Goal: Information Seeking & Learning: Learn about a topic

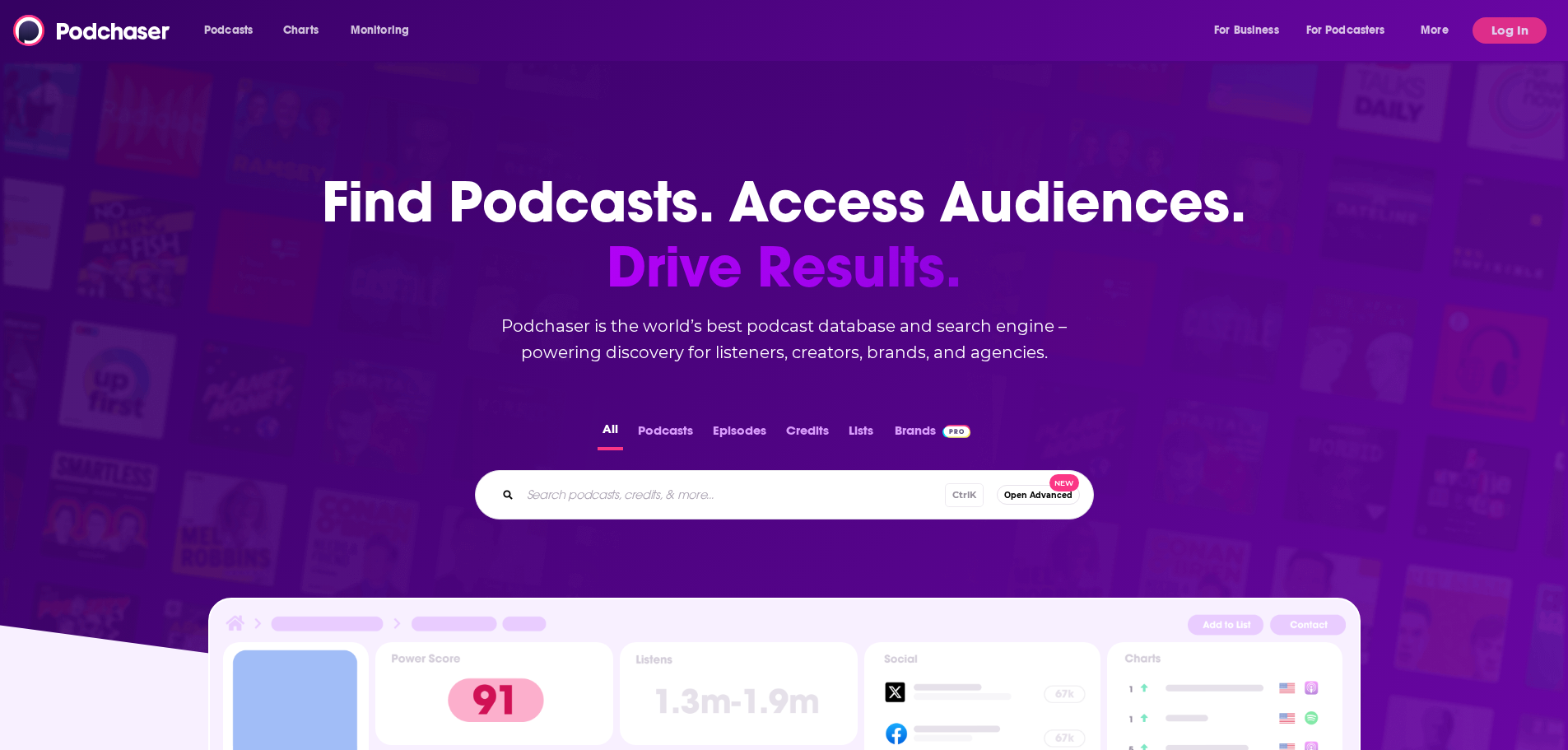
click at [623, 506] on input "Search podcasts, credits, & more..." at bounding box center [732, 495] width 424 height 26
paste input "MOMs Running Point"
type input "MOMs Running Point"
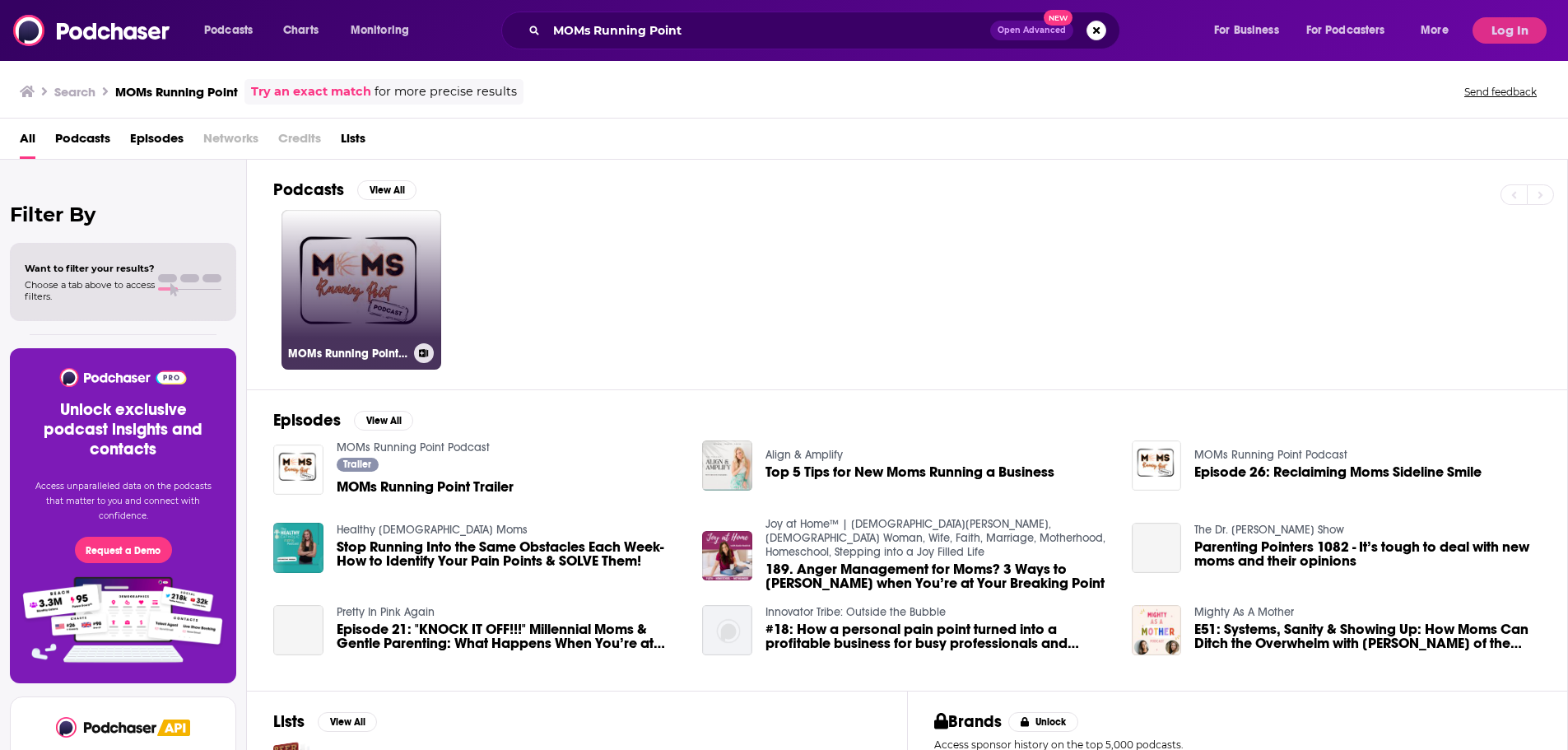
click at [347, 333] on link "MOMs Running Point Podcast" at bounding box center [361, 289] width 159 height 159
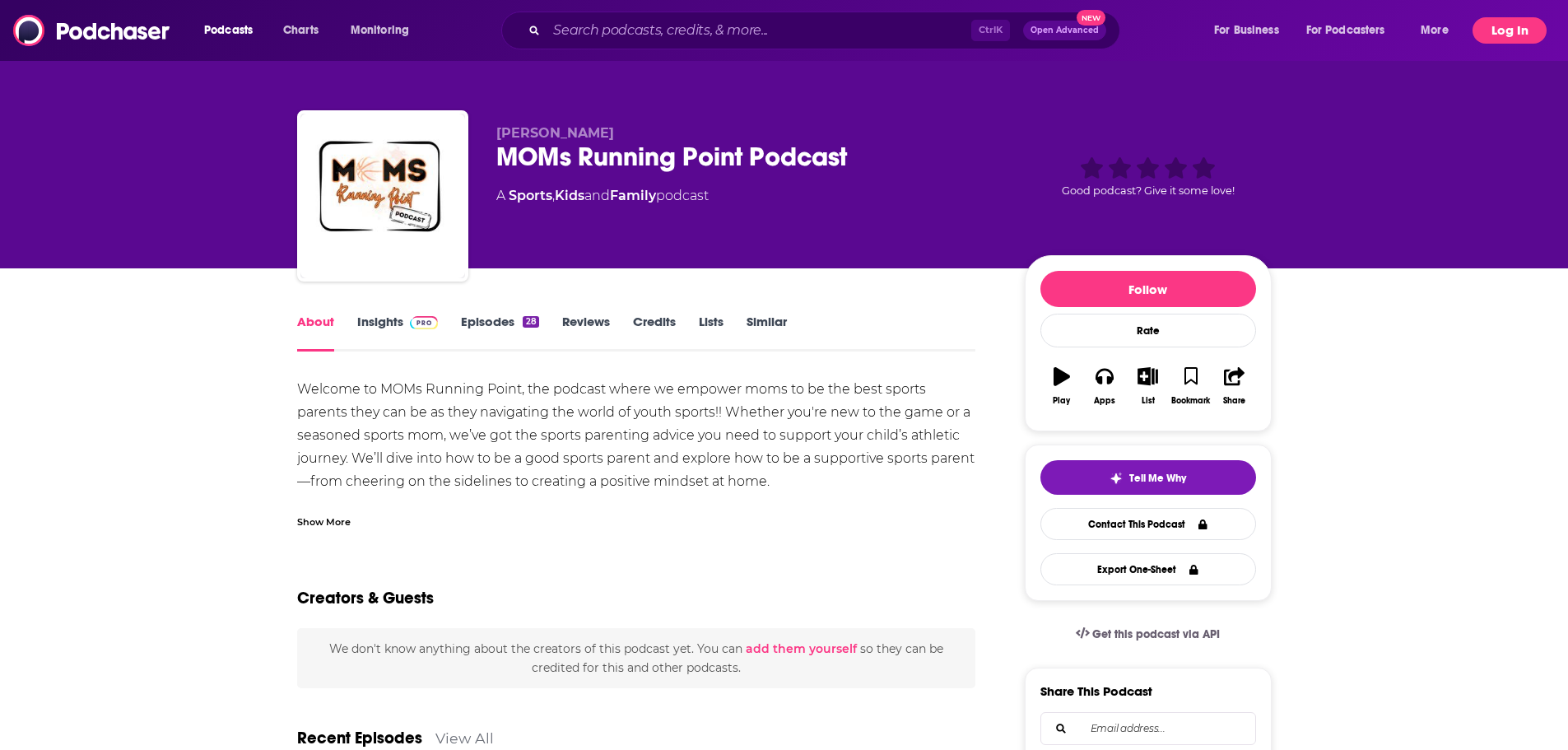
click at [1518, 21] on button "Log In" at bounding box center [1509, 31] width 74 height 26
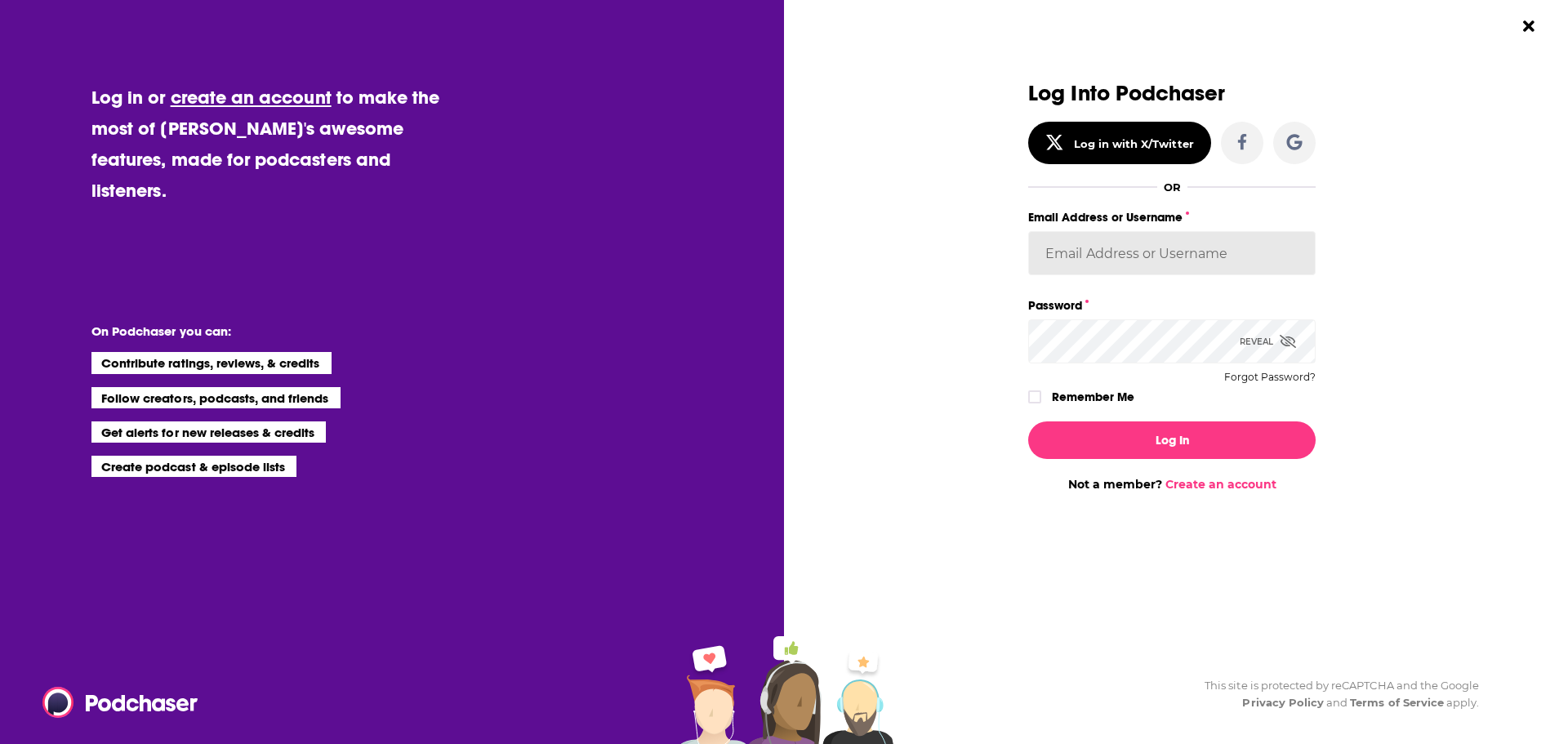
type input "[EMAIL_ADDRESS][DOMAIN_NAME]"
click at [1080, 444] on button "Log In" at bounding box center [1171, 440] width 288 height 38
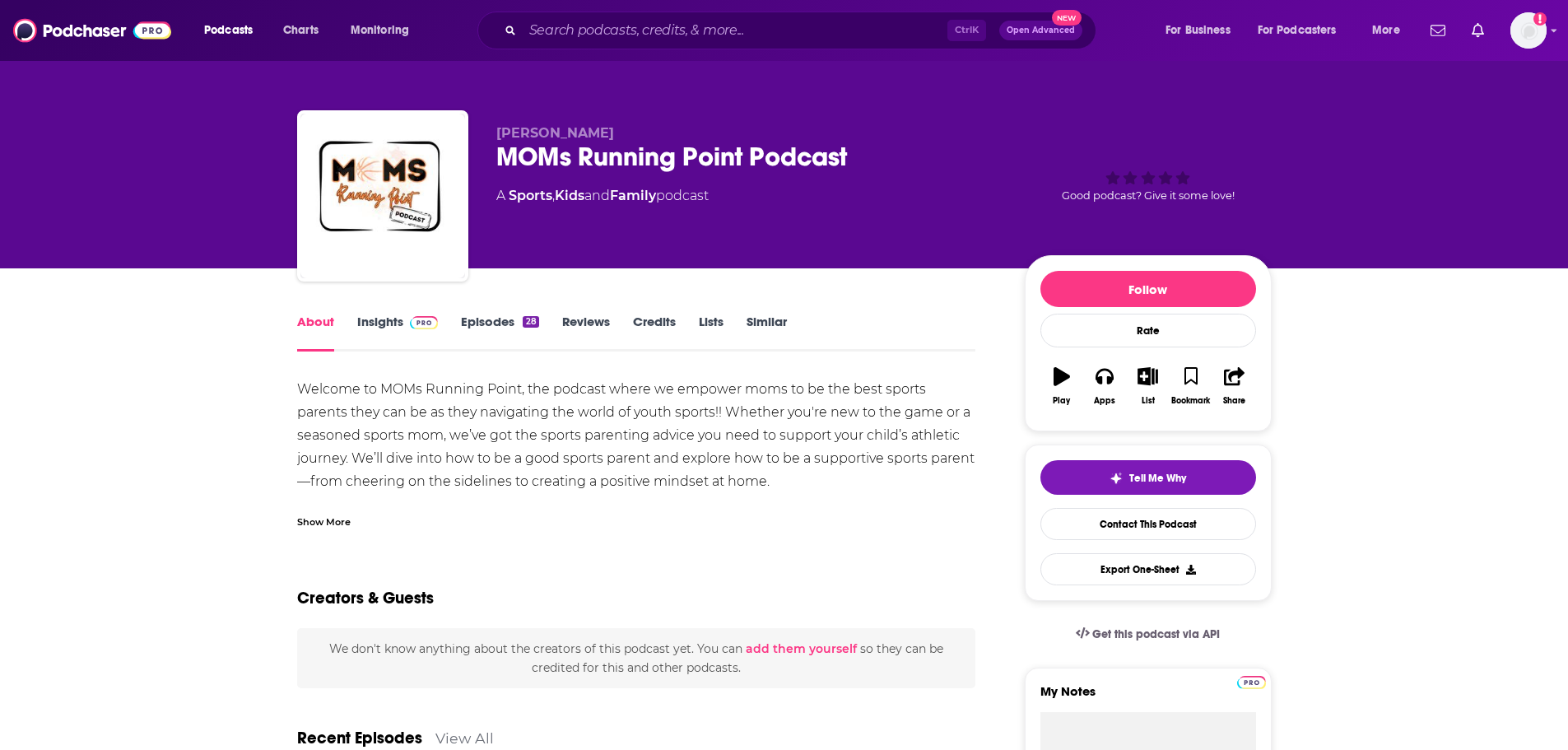
click at [375, 319] on link "Insights" at bounding box center [398, 333] width 82 height 38
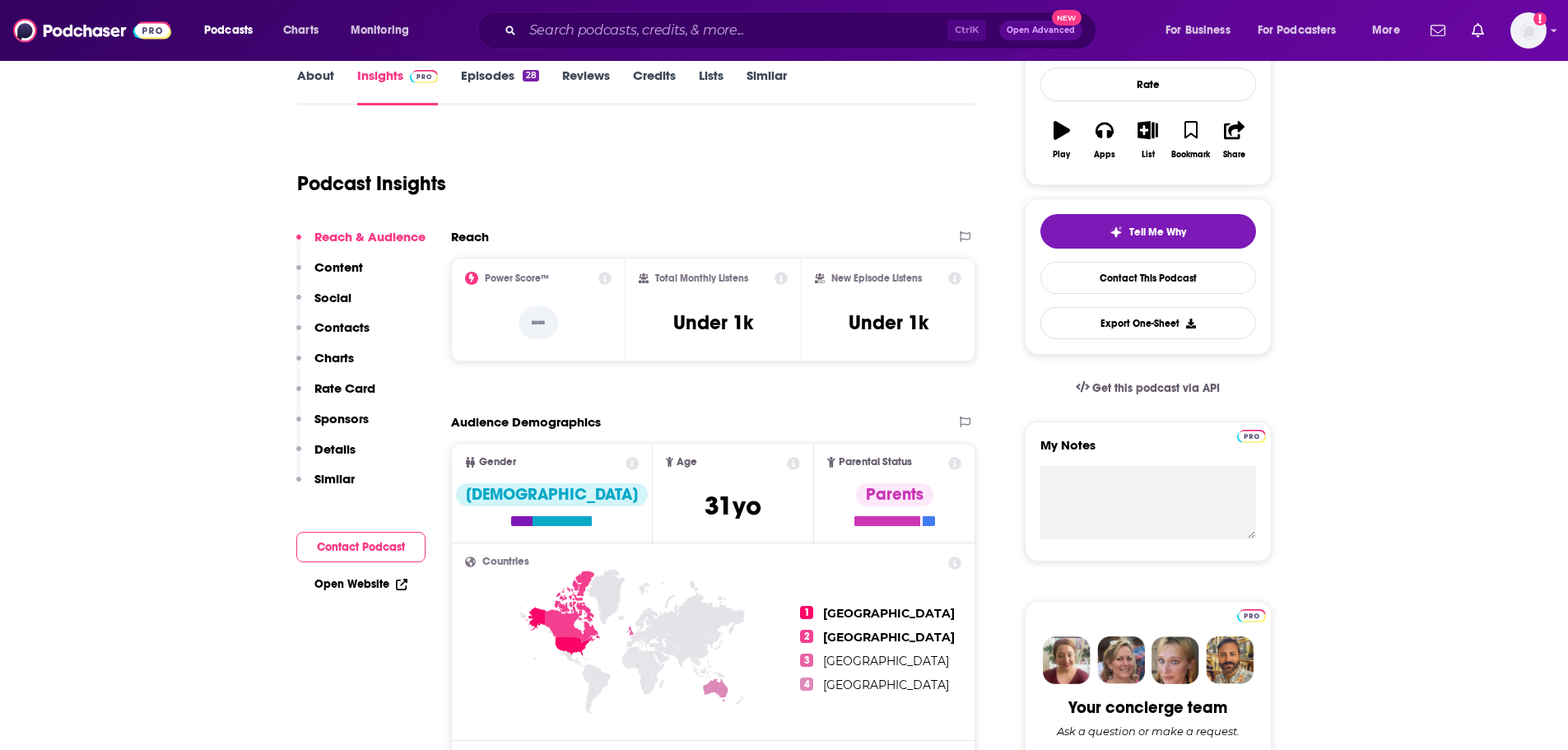
scroll to position [245, 0]
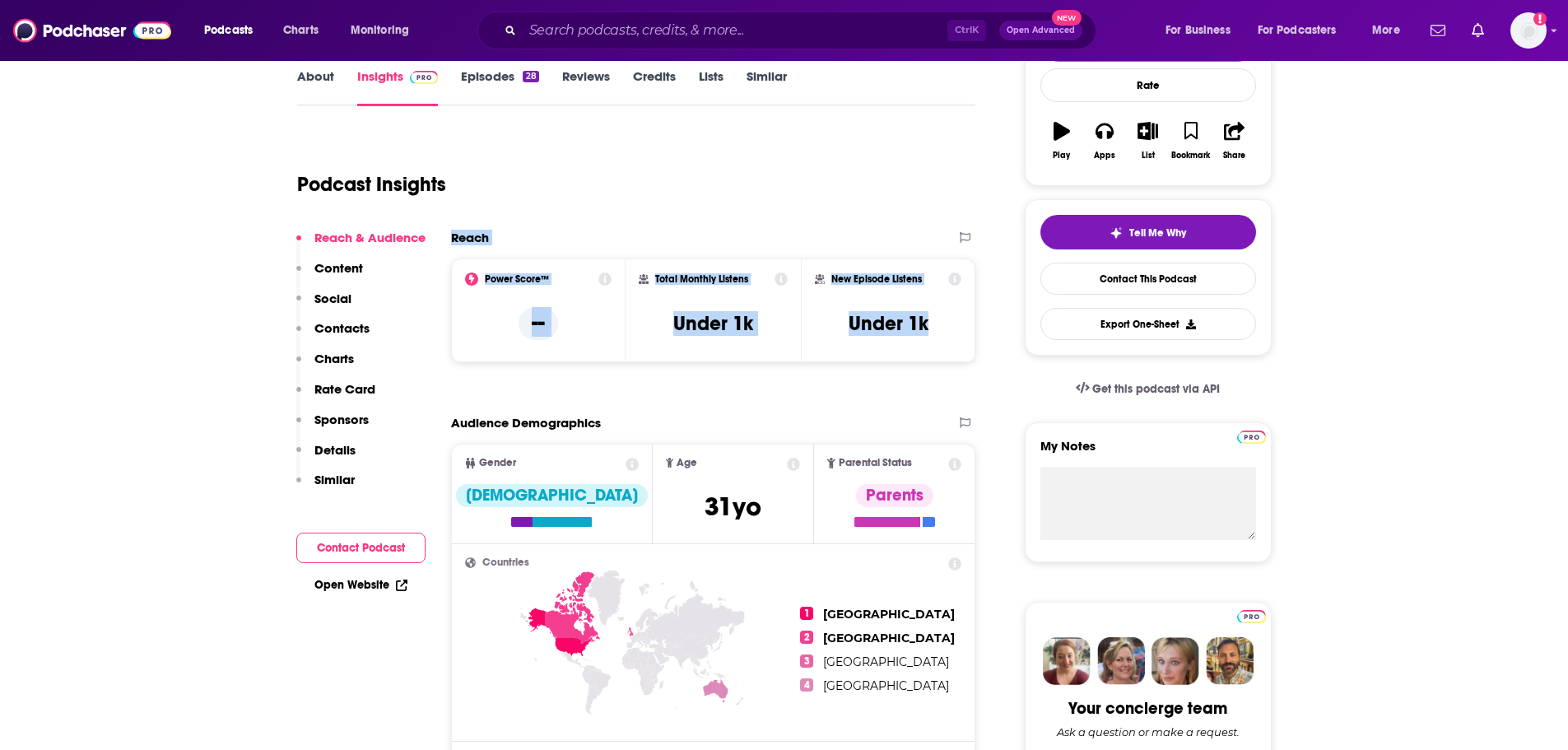
drag, startPoint x: 959, startPoint y: 325, endPoint x: 450, endPoint y: 240, distance: 516.0
click at [451, 240] on div "Reach Power Score™ -- Total Monthly Listens Under 1k New Episode Listens Under …" at bounding box center [713, 302] width 525 height 145
click at [451, 240] on h2 "Reach" at bounding box center [470, 237] width 38 height 16
drag, startPoint x: 450, startPoint y: 240, endPoint x: 948, endPoint y: 344, distance: 508.7
click at [948, 344] on div "Reach Power Score™ -- Total Monthly Listens Under 1k New Episode Listens Under …" at bounding box center [713, 302] width 525 height 145
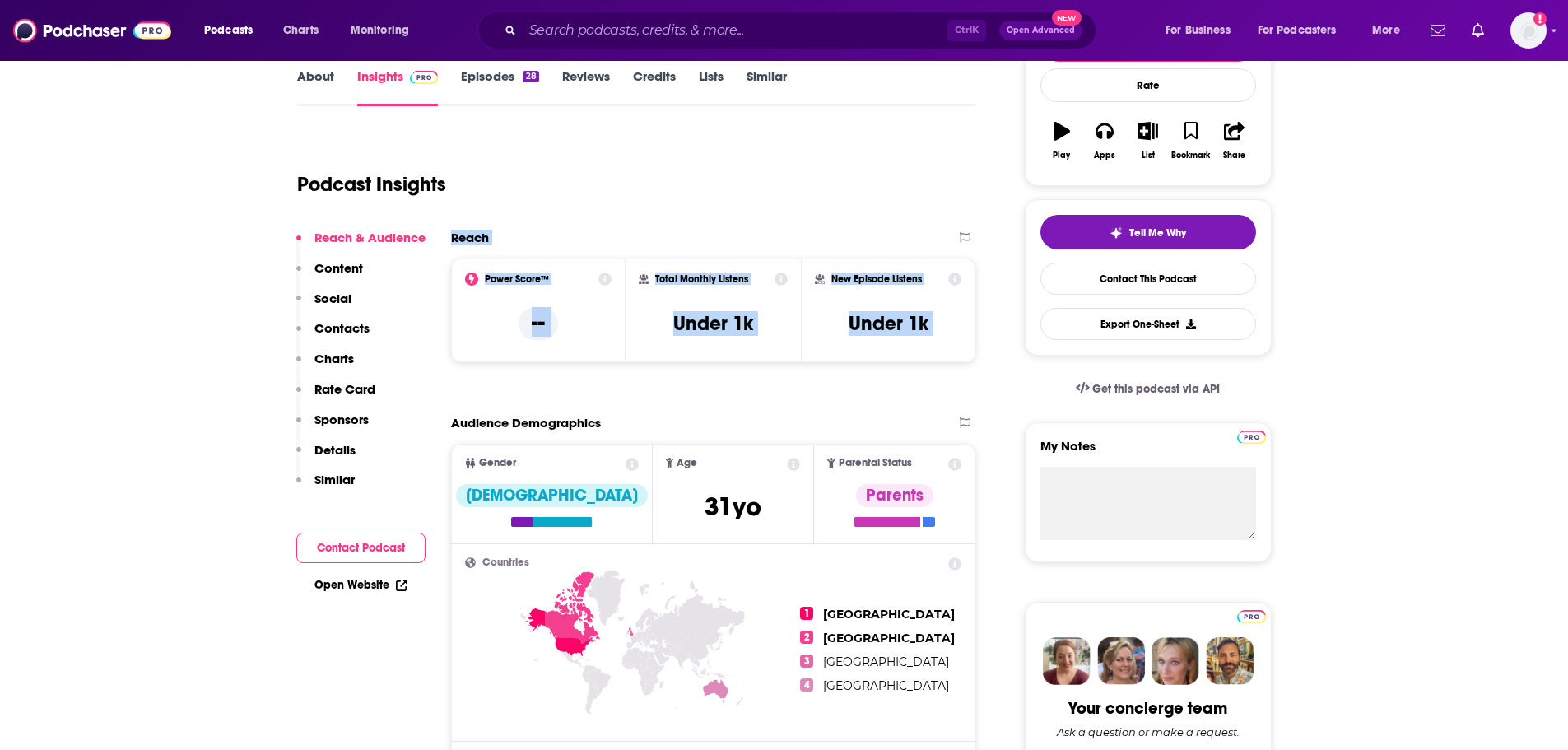
click at [948, 344] on div "New Episode Listens Under 1k" at bounding box center [888, 311] width 147 height 76
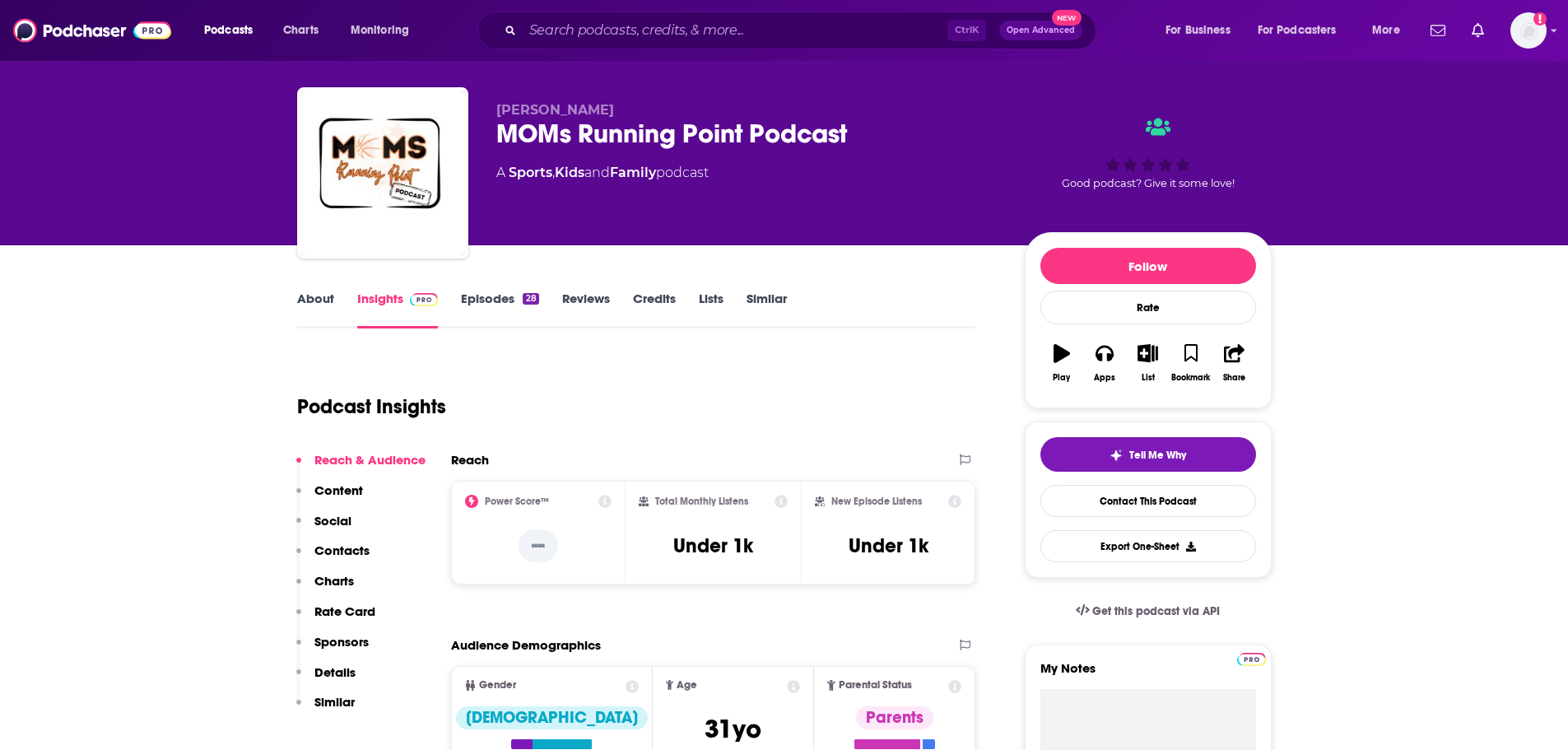
scroll to position [0, 0]
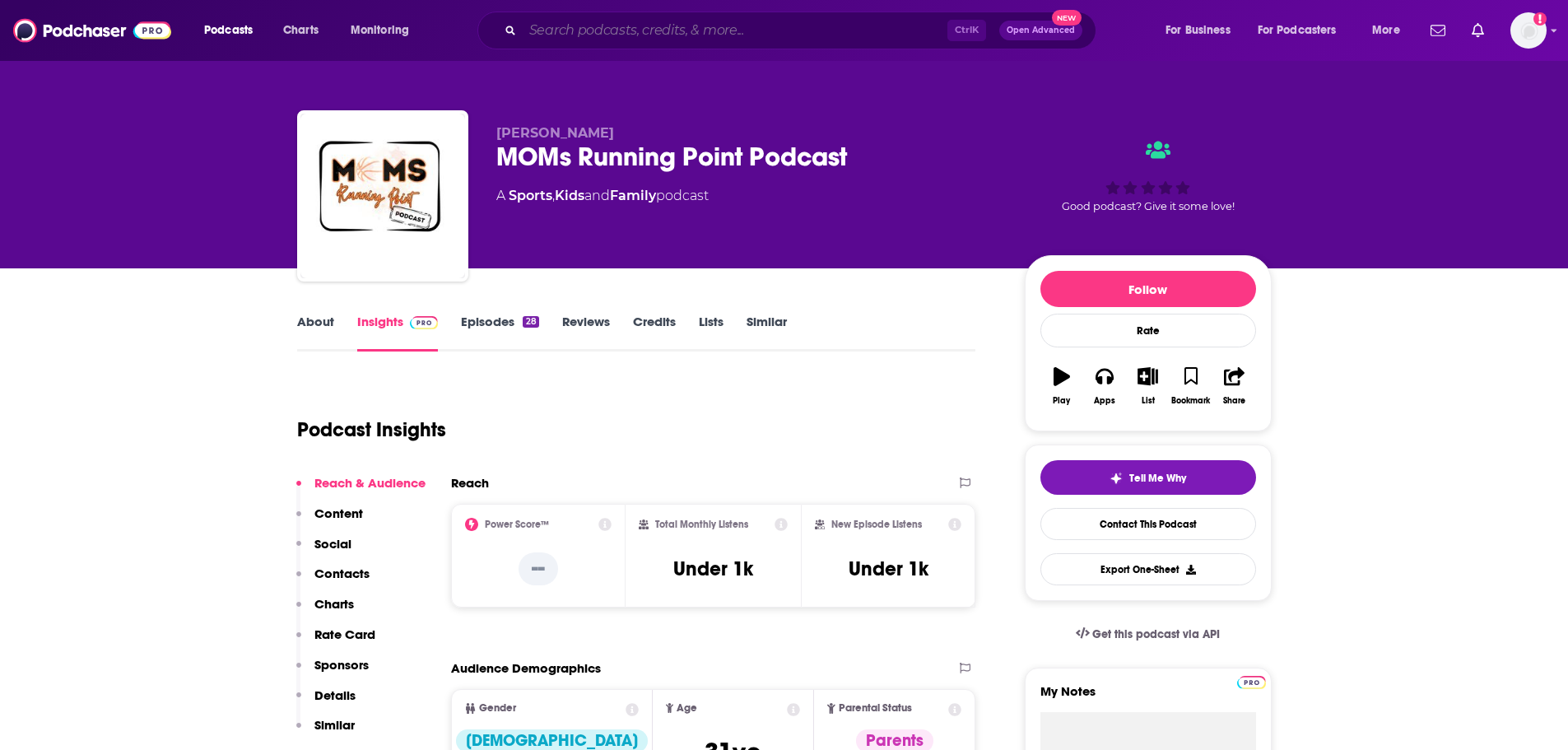
click at [613, 41] on input "Search podcasts, credits, & more..." at bounding box center [735, 31] width 424 height 26
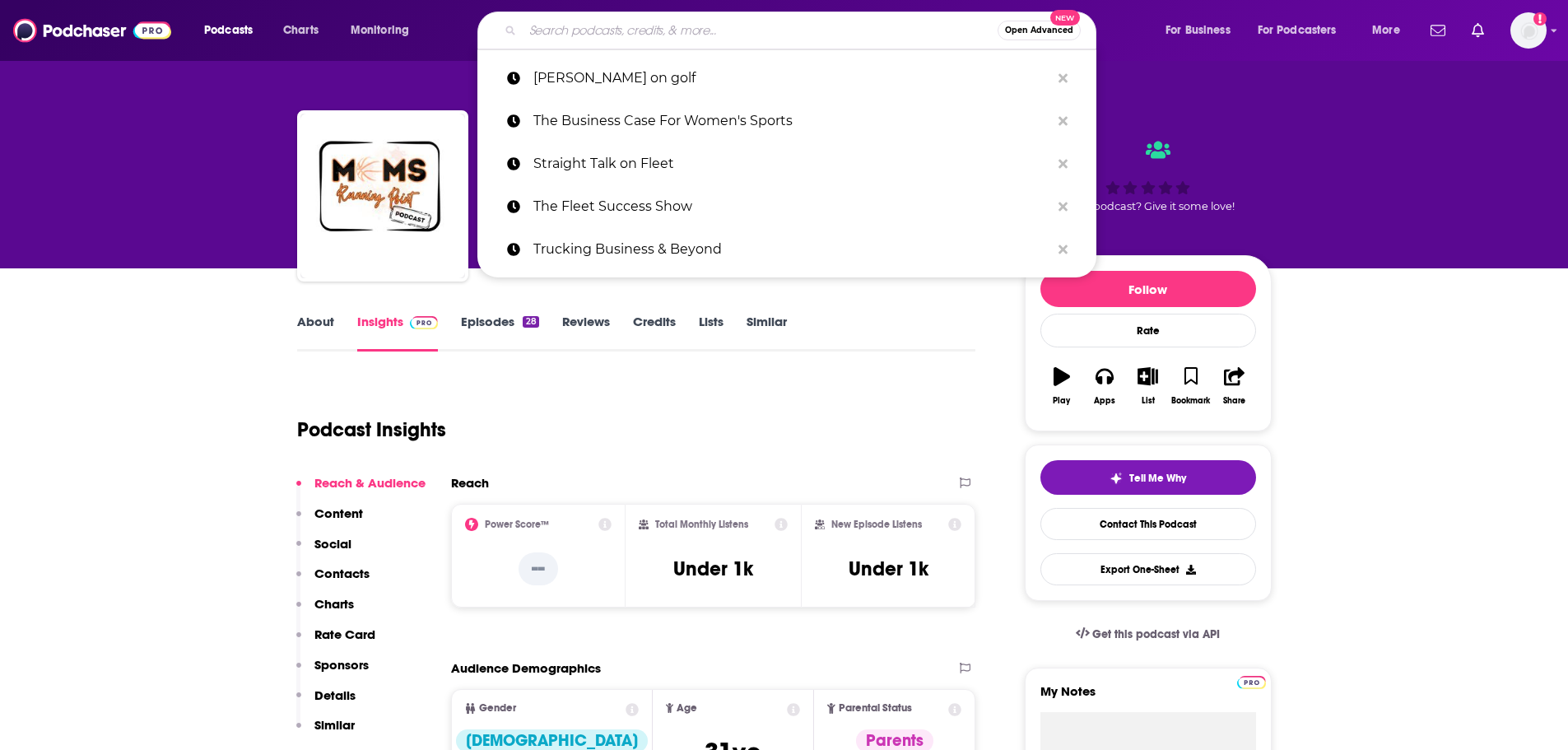
paste input "Raising Elite Competitors"
type input "Raising Elite Competitors"
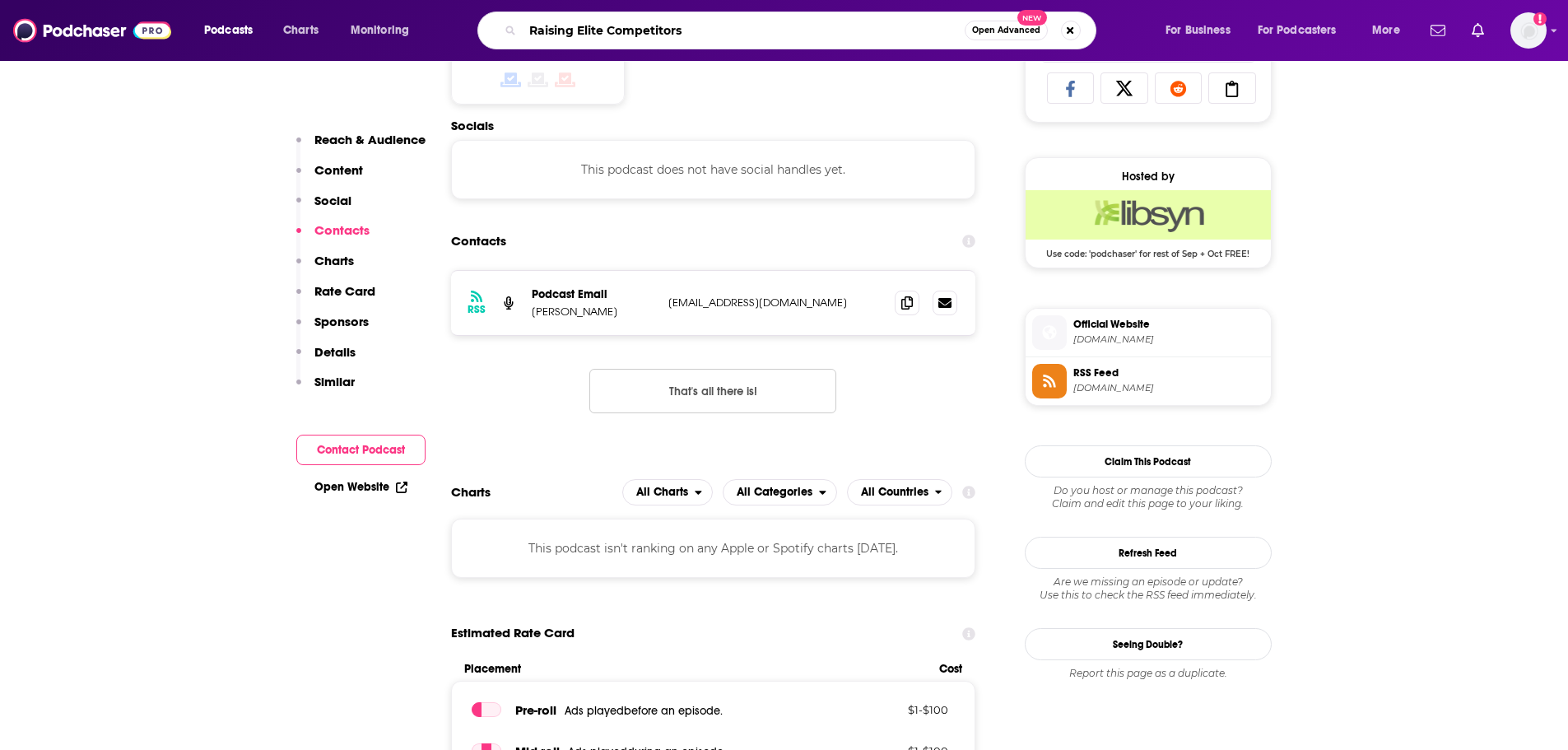
scroll to position [1108, 0]
click at [694, 40] on input "Raising Elite Competitors" at bounding box center [743, 31] width 442 height 26
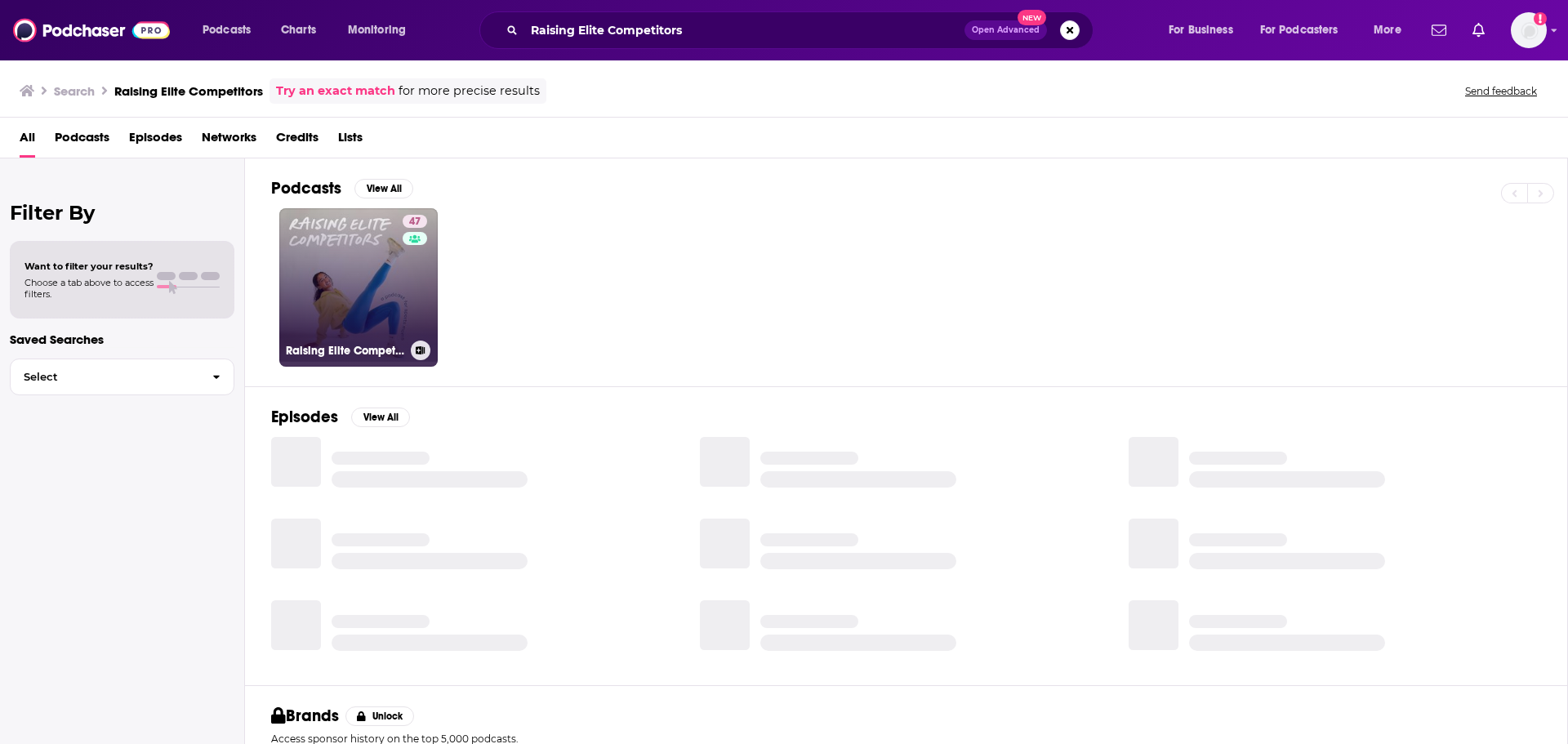
click at [362, 323] on link "47 Raising Elite Competitors" at bounding box center [358, 287] width 158 height 158
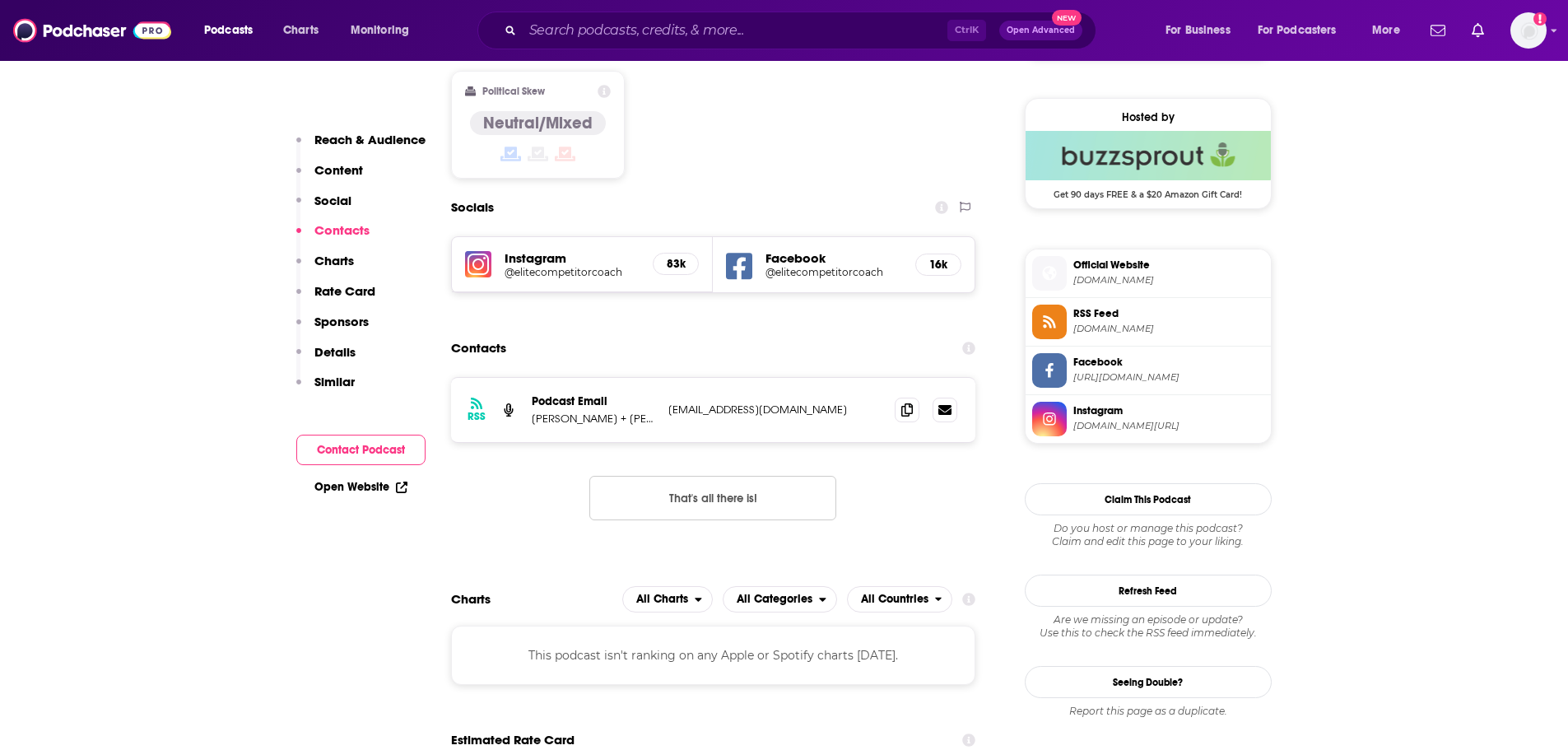
scroll to position [1270, 0]
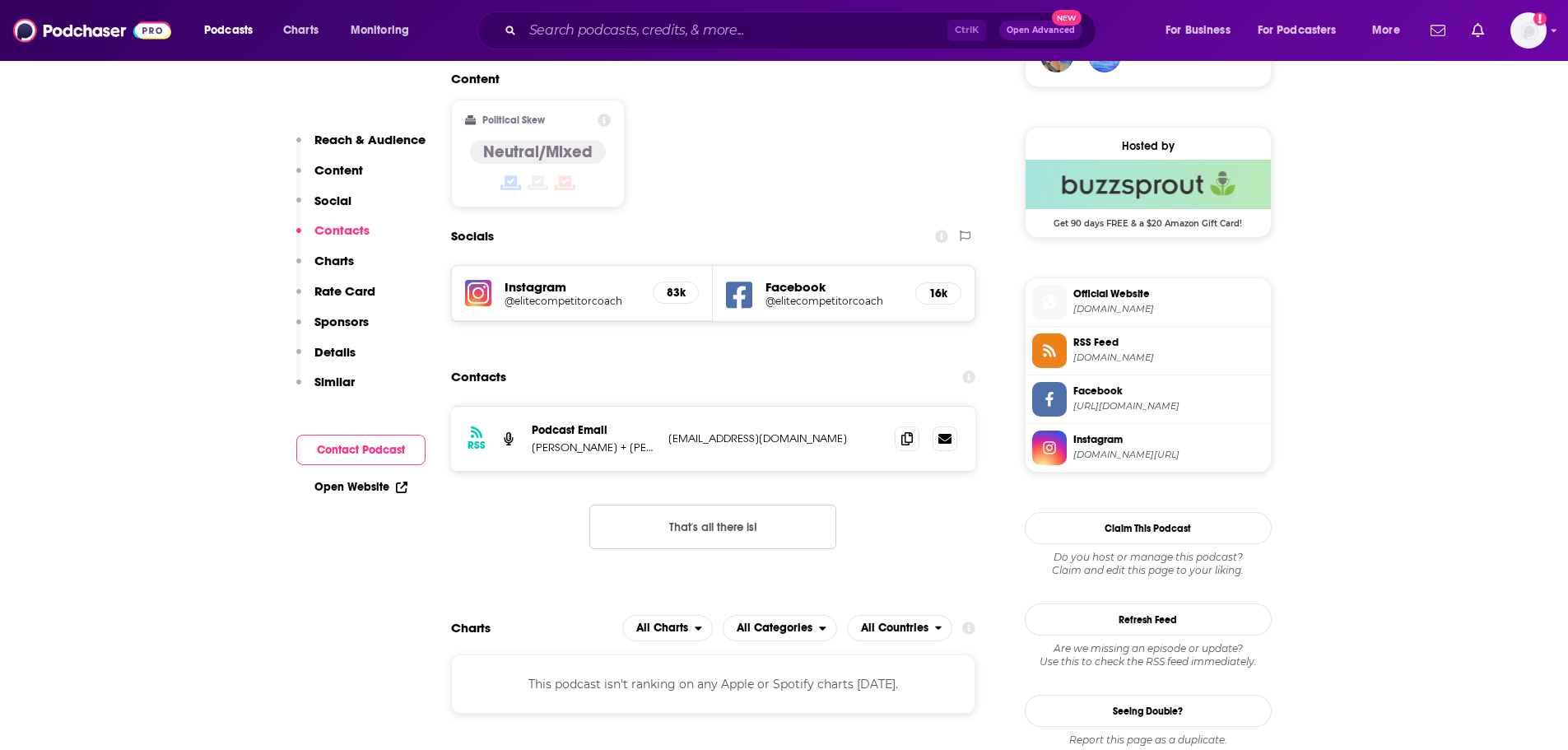
click at [672, 286] on h5 "83k" at bounding box center [675, 292] width 18 height 14
click at [530, 295] on h5 "@elitecompetitorcoach" at bounding box center [572, 301] width 135 height 12
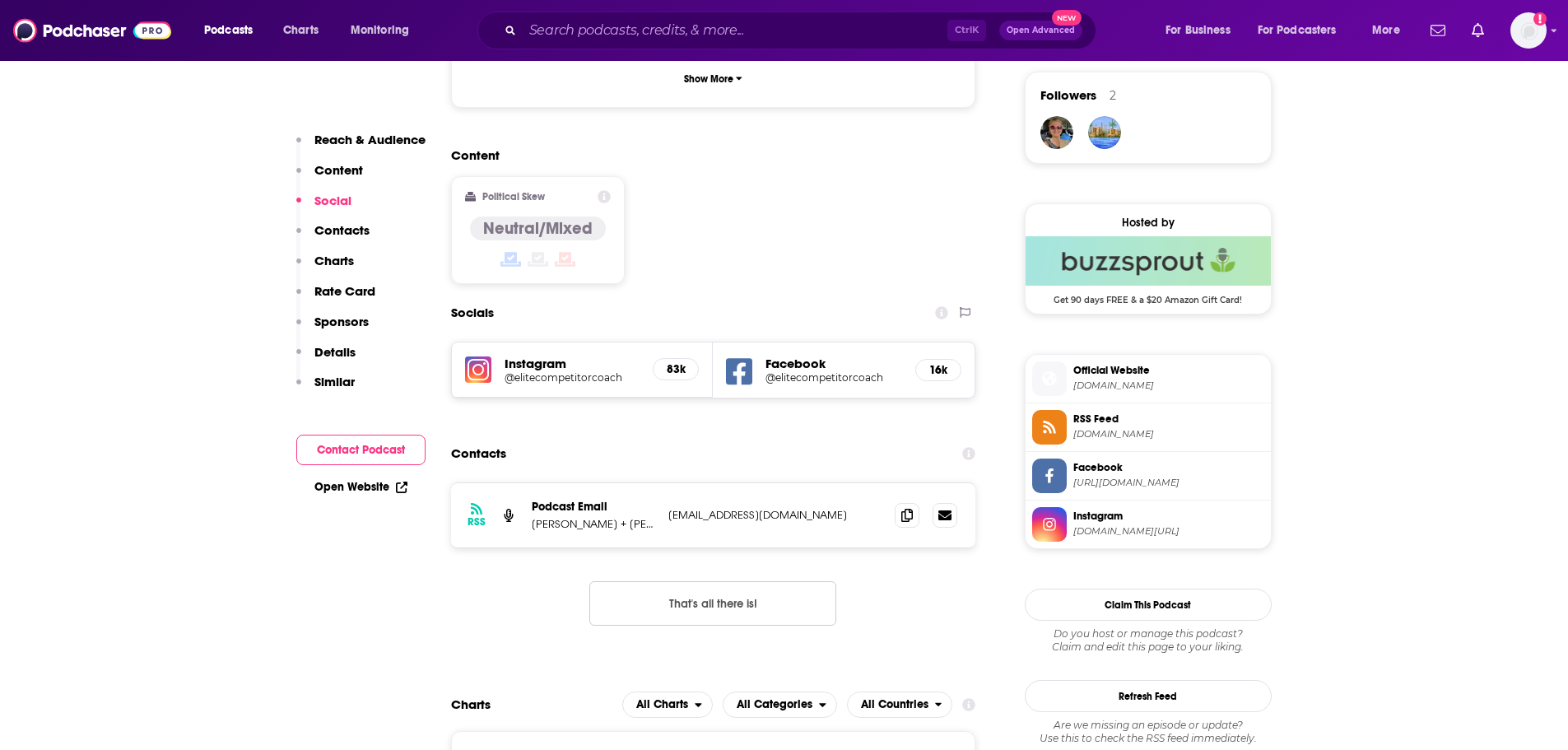
scroll to position [1191, 0]
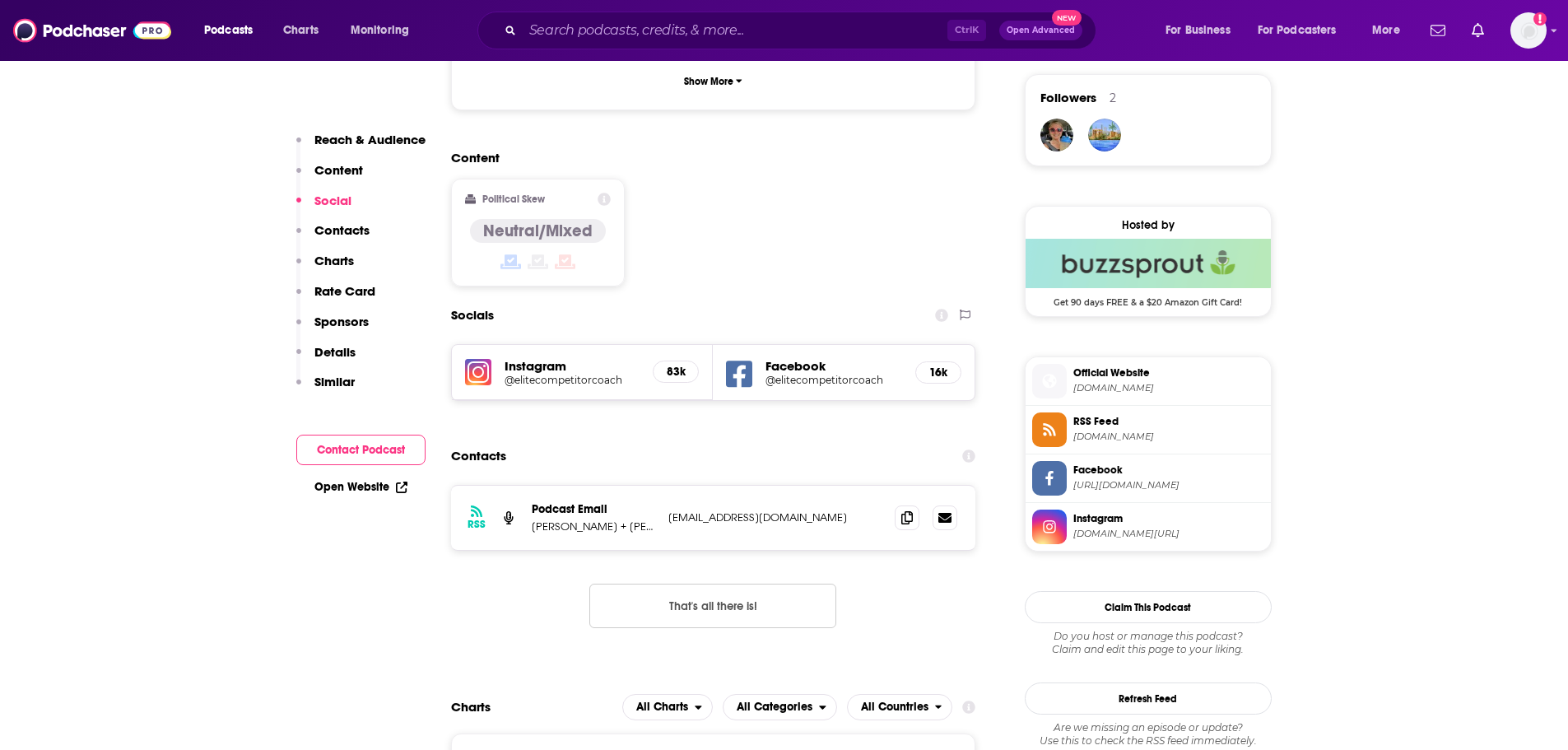
click at [673, 365] on h5 "83k" at bounding box center [675, 372] width 18 height 14
click at [582, 374] on h5 "@elitecompetitorcoach" at bounding box center [572, 380] width 135 height 12
click at [629, 31] on input "Search podcasts, credits, & more..." at bounding box center [735, 31] width 424 height 26
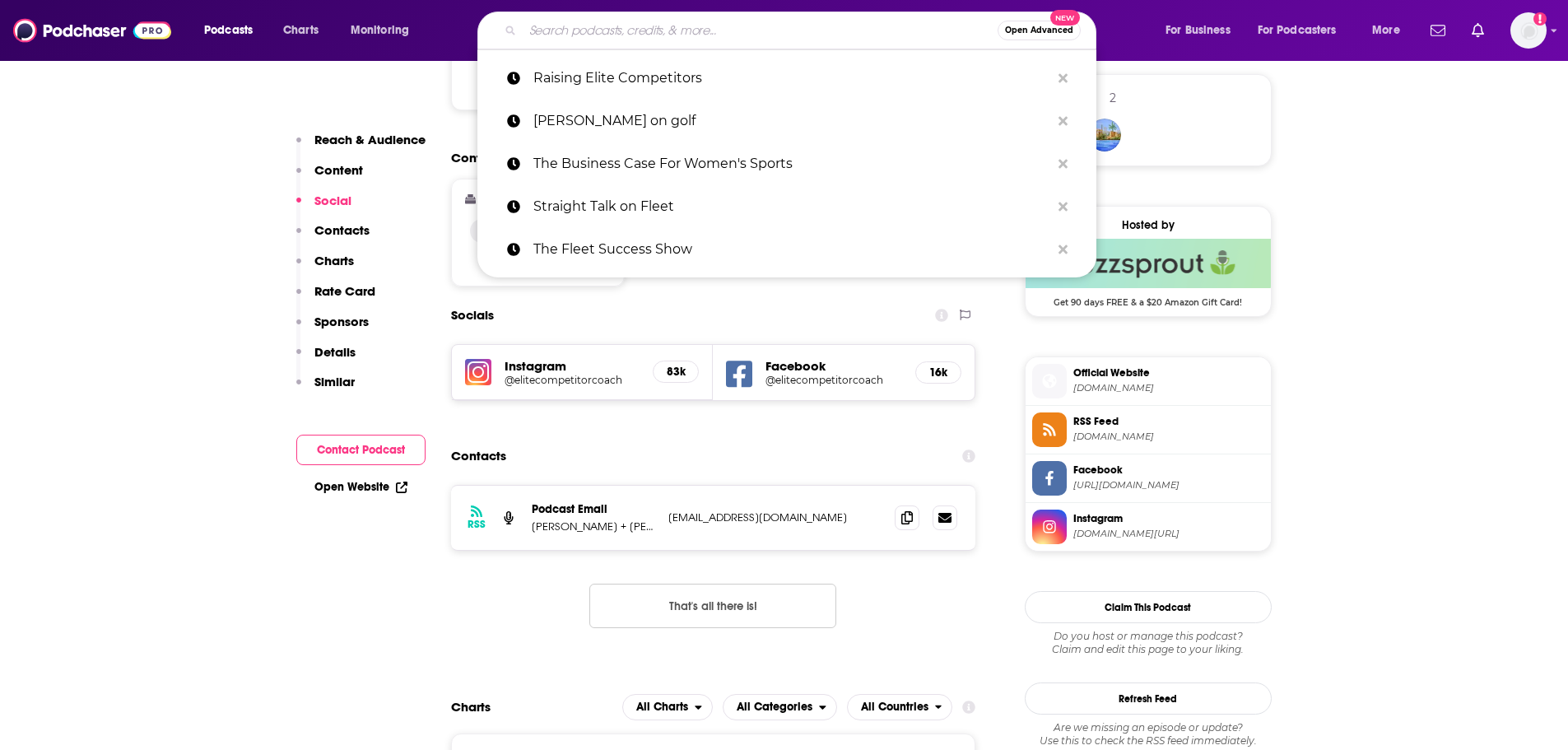
paste input "The Sports Mom Playbook"
type input "The Sports Mom Playbook"
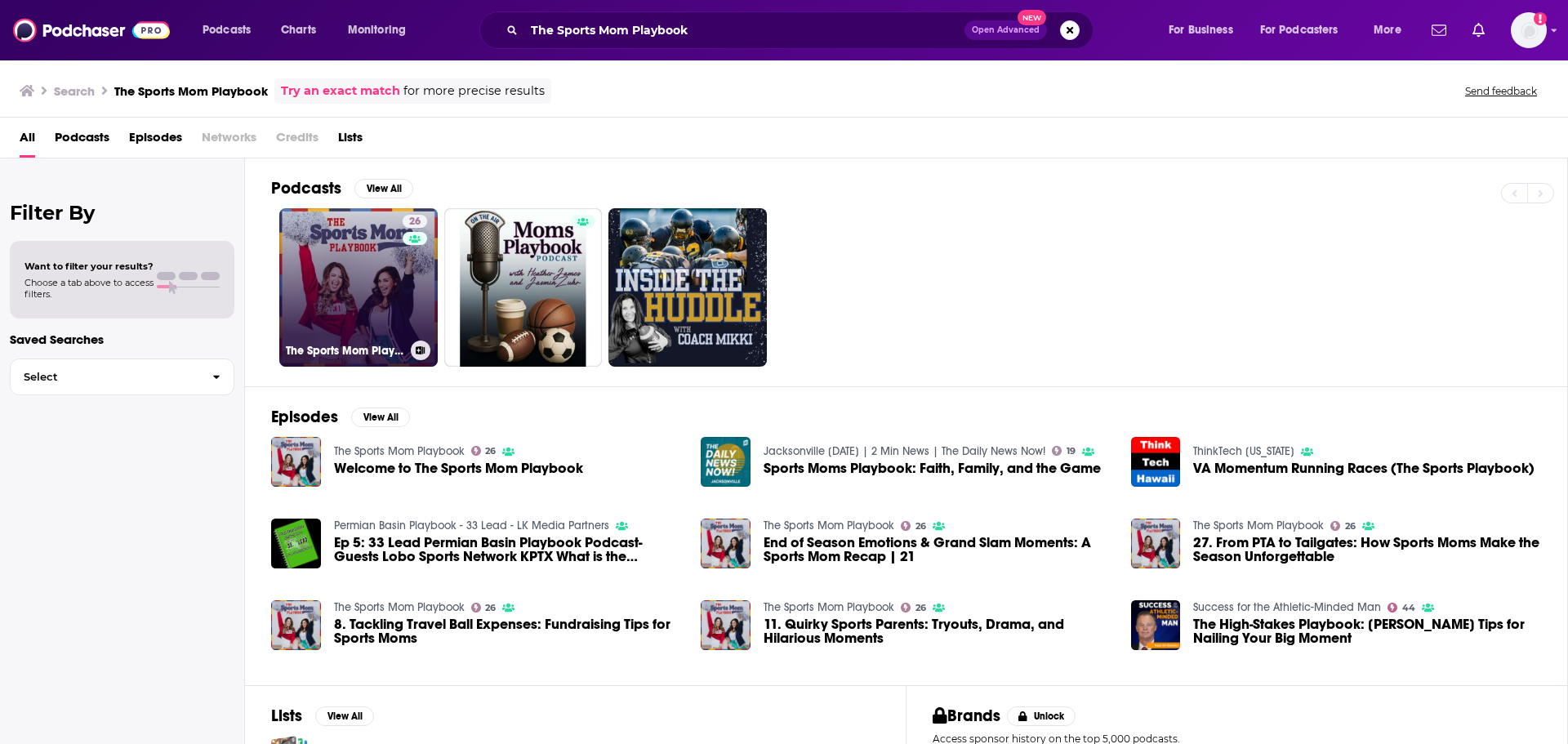
click at [369, 284] on link "26 The Sports Mom Playbook" at bounding box center [358, 287] width 158 height 158
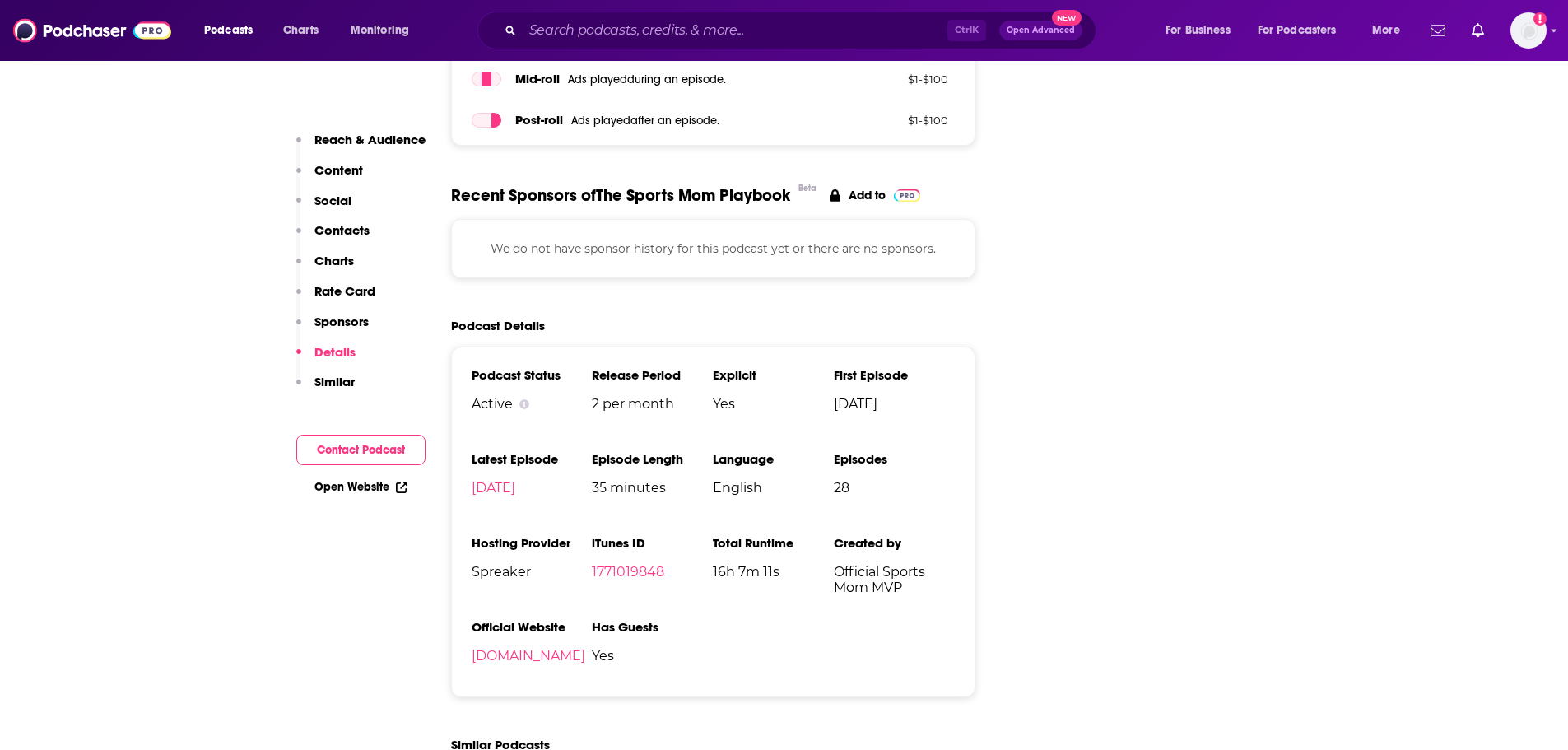
scroll to position [1805, 0]
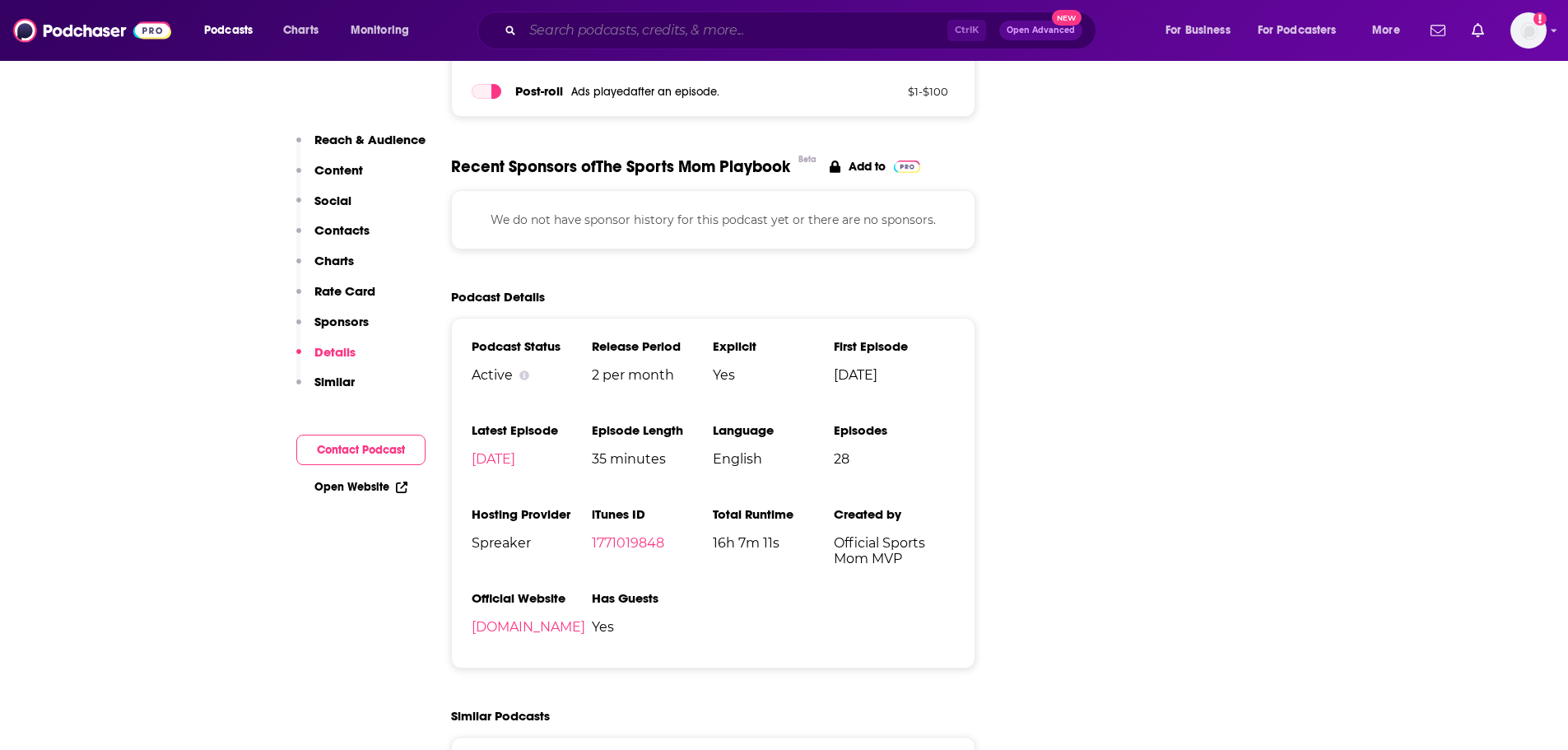
click at [568, 26] on input "Search podcasts, credits, & more..." at bounding box center [735, 31] width 424 height 26
paste input "Off the Bench: The Women’s Sport Podcast"
type input "Off the Bench: The Women’s Sport Podcast"
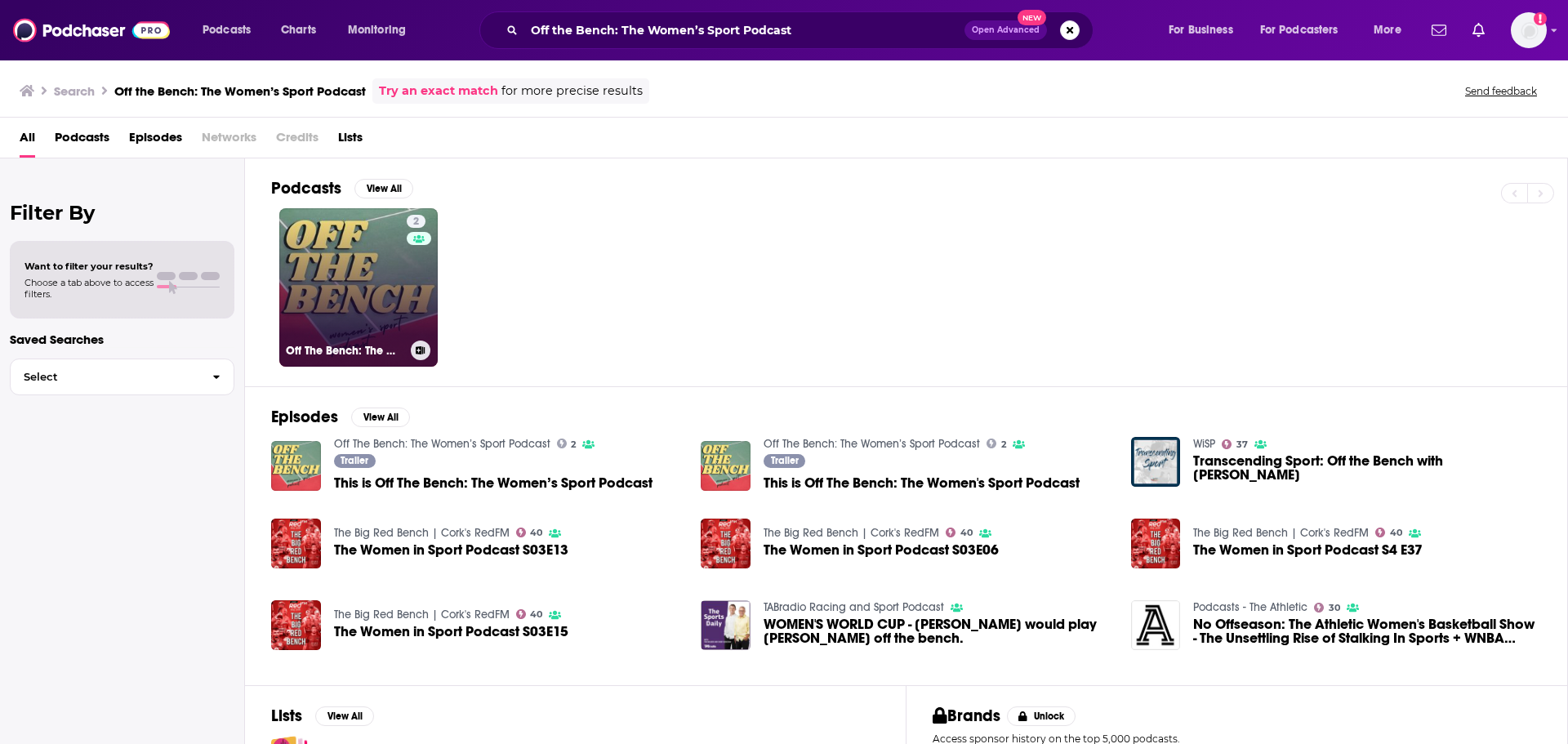
click at [375, 294] on link "2 Off The Bench: The Women’s Sport Podcast" at bounding box center [358, 287] width 158 height 158
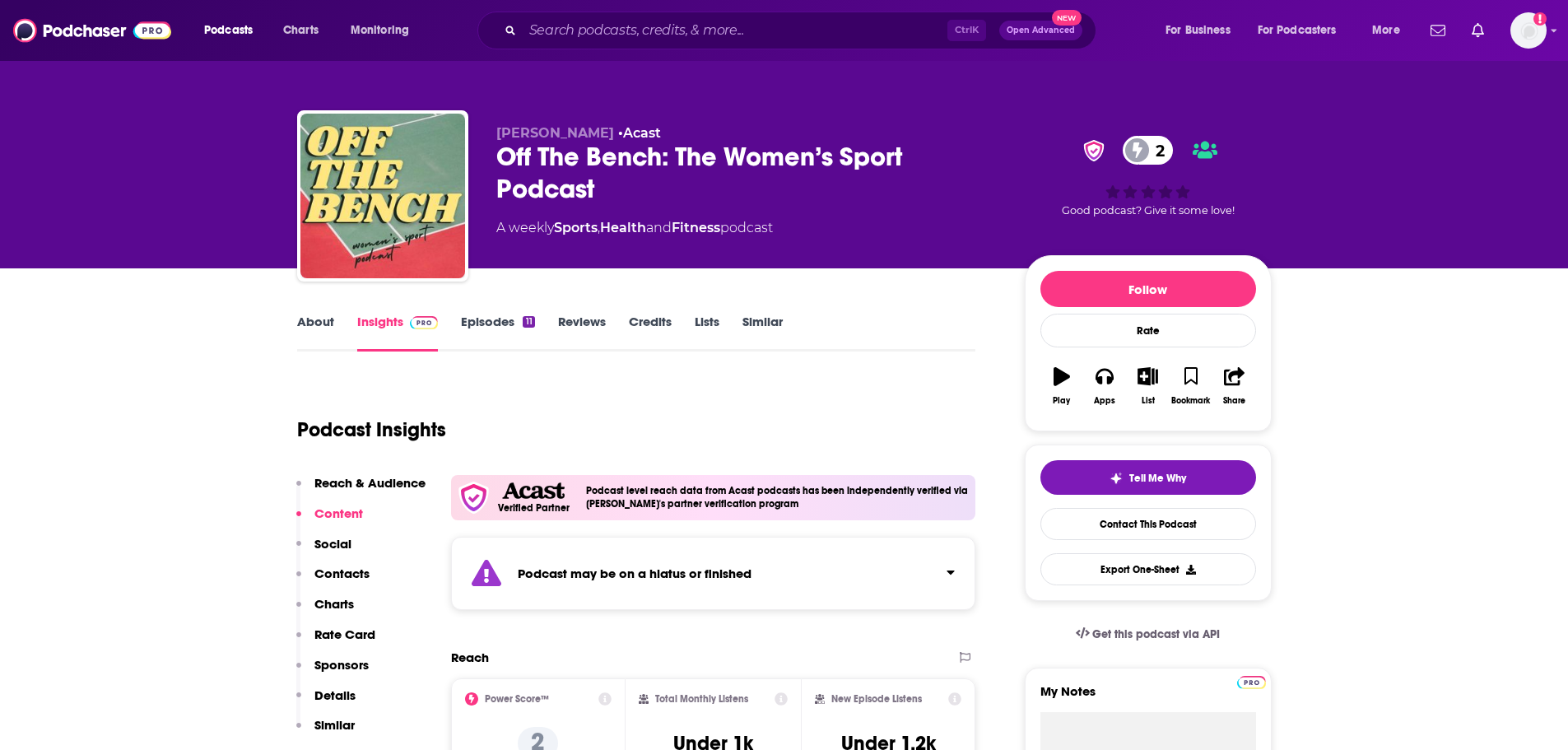
type input "[URL][DOMAIN_NAME]"
